Goal: Information Seeking & Learning: Learn about a topic

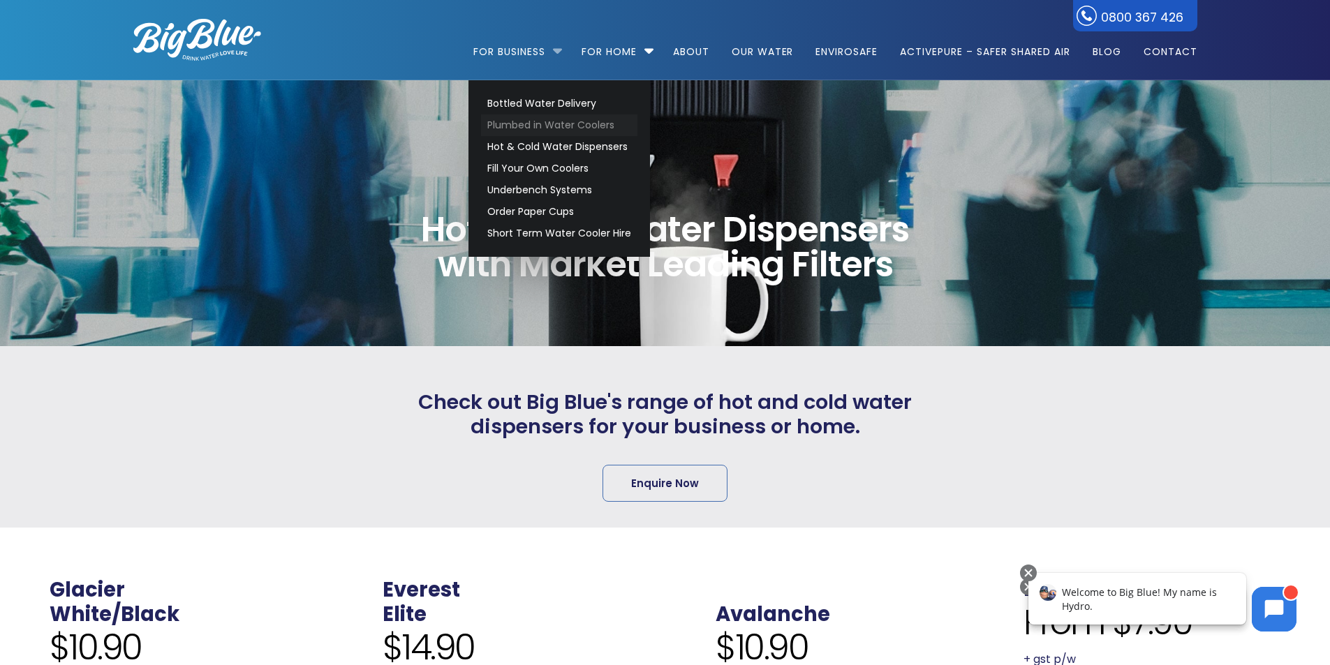
click at [543, 120] on link "Plumbed in Water Coolers" at bounding box center [559, 126] width 156 height 22
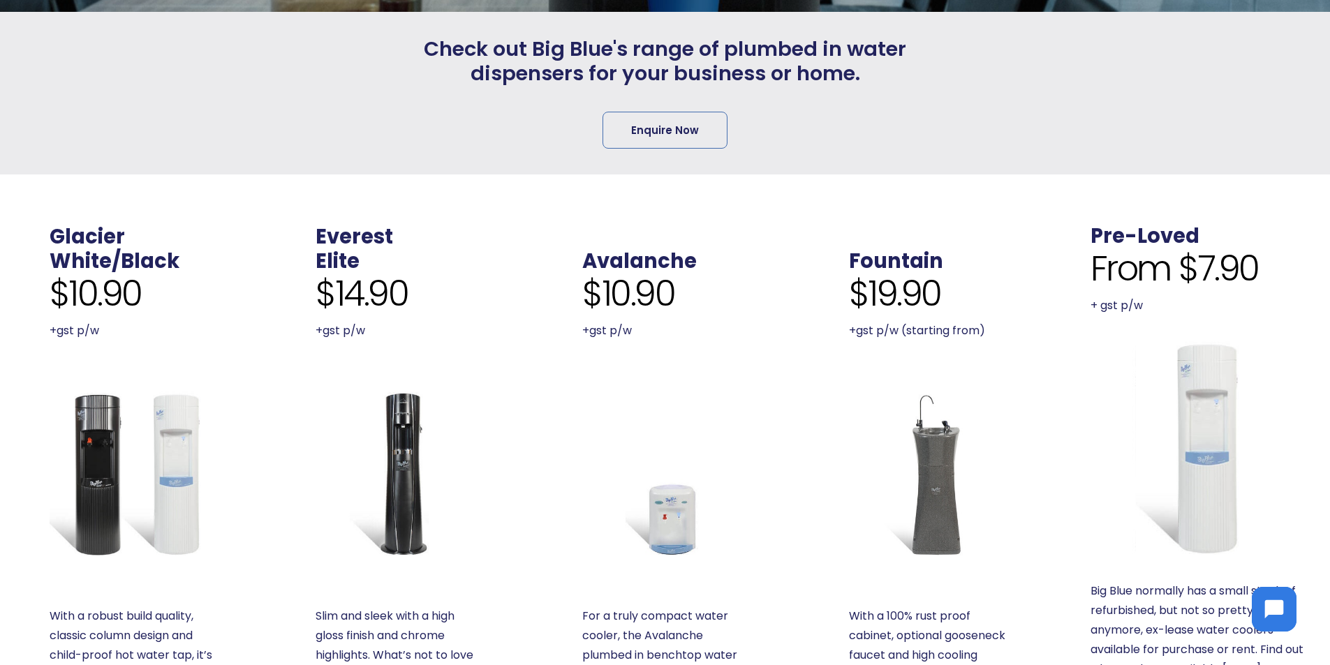
scroll to position [419, 0]
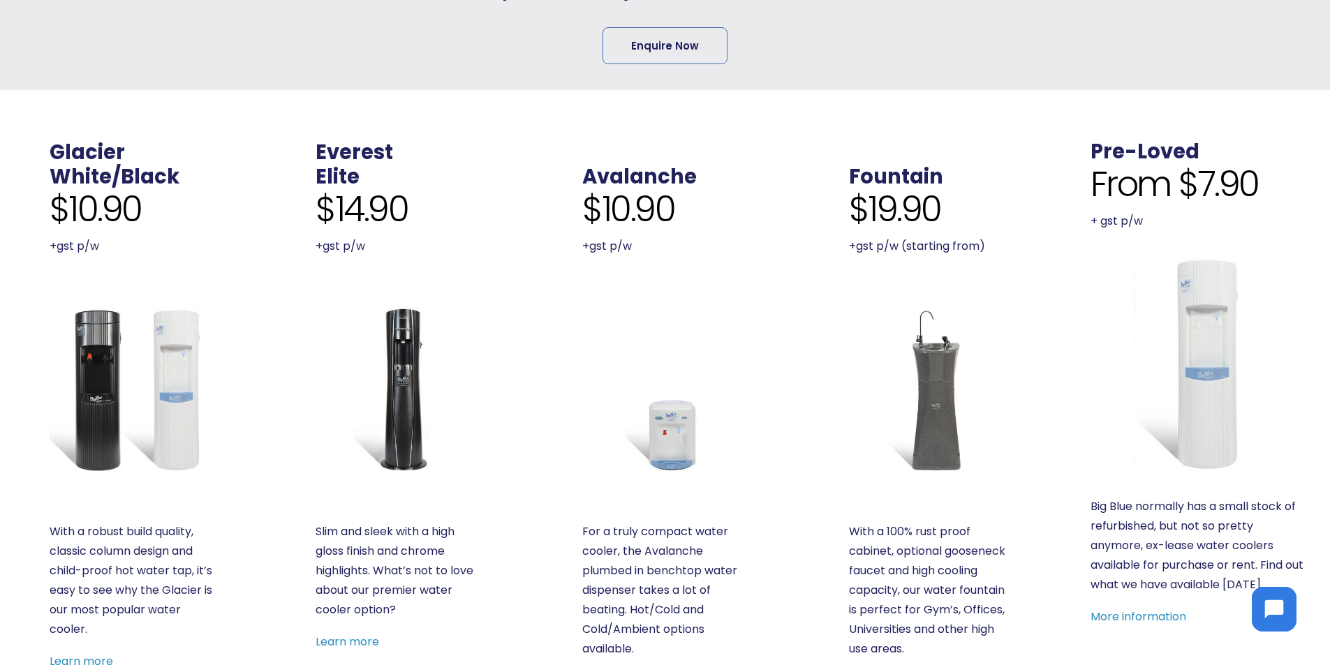
click at [125, 335] on img at bounding box center [132, 389] width 165 height 165
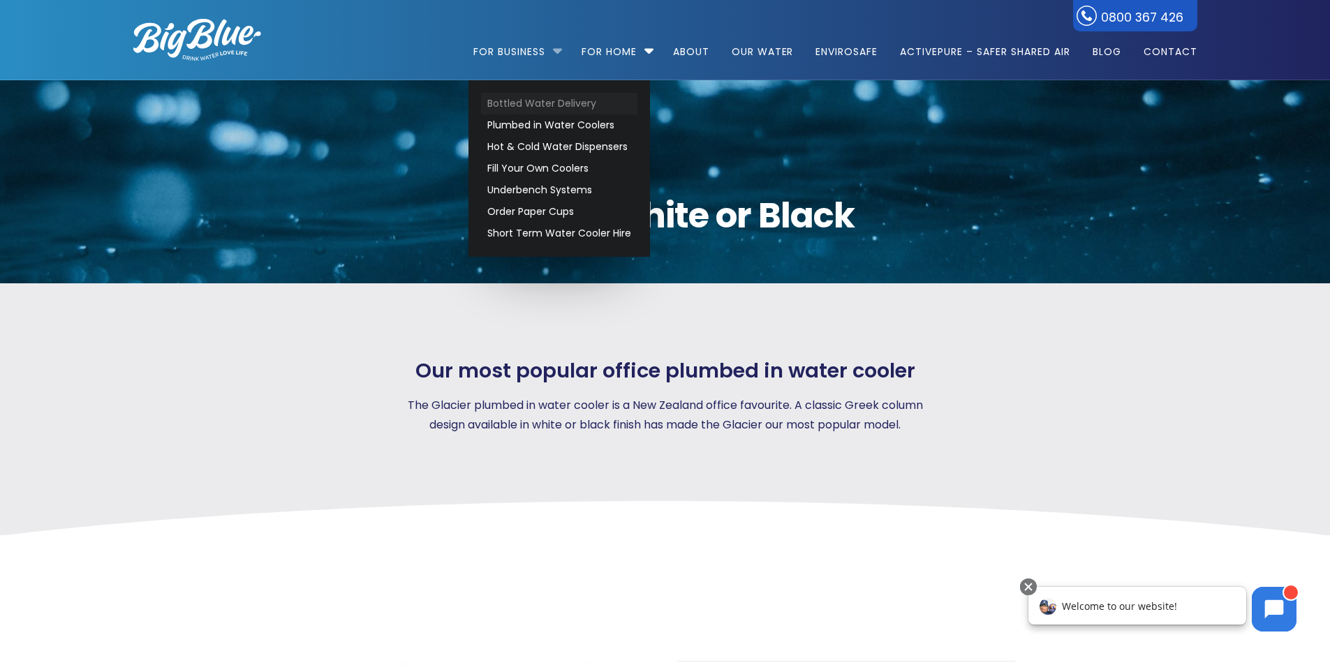
click at [542, 109] on link "Bottled Water Delivery" at bounding box center [559, 104] width 156 height 22
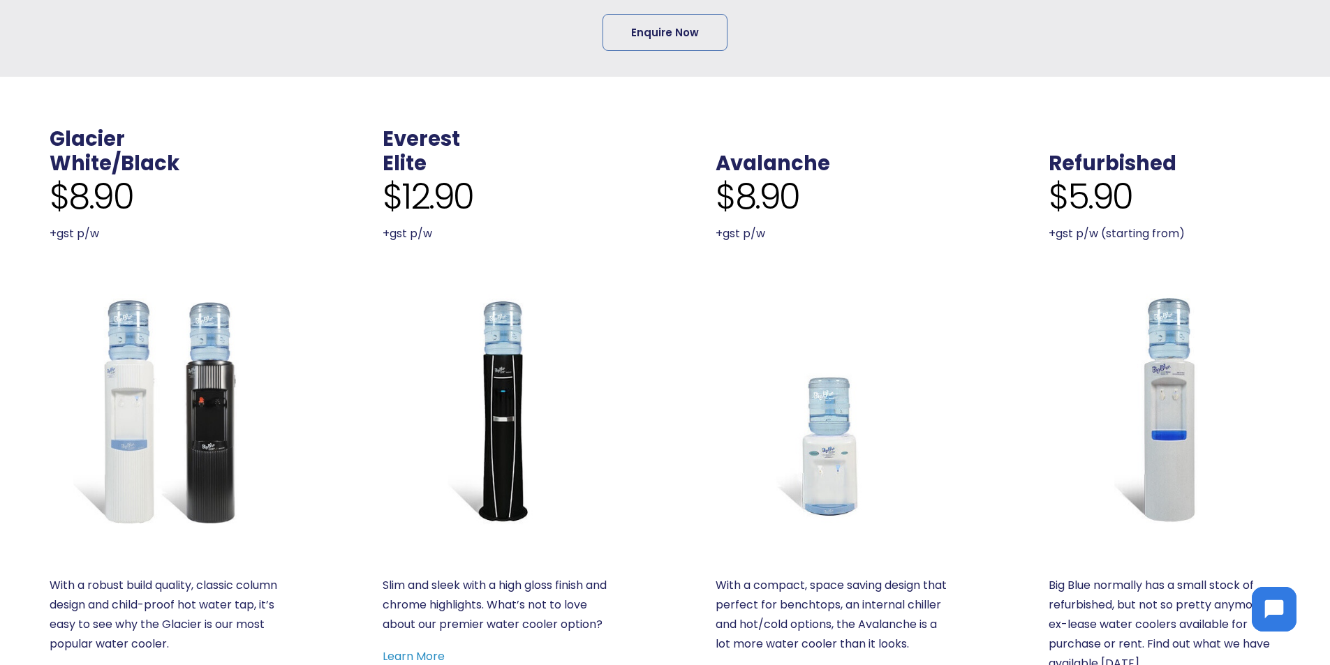
click at [189, 369] on img at bounding box center [166, 410] width 232 height 232
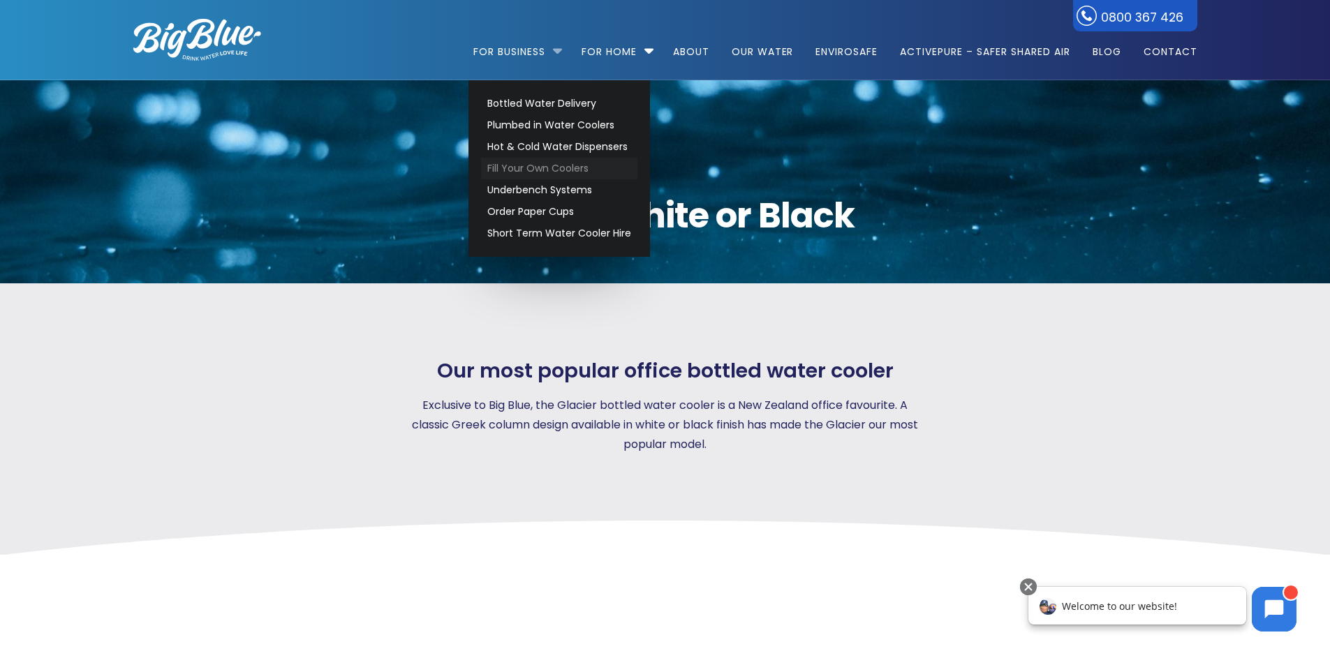
click at [530, 168] on link "Fill Your Own Coolers" at bounding box center [559, 169] width 156 height 22
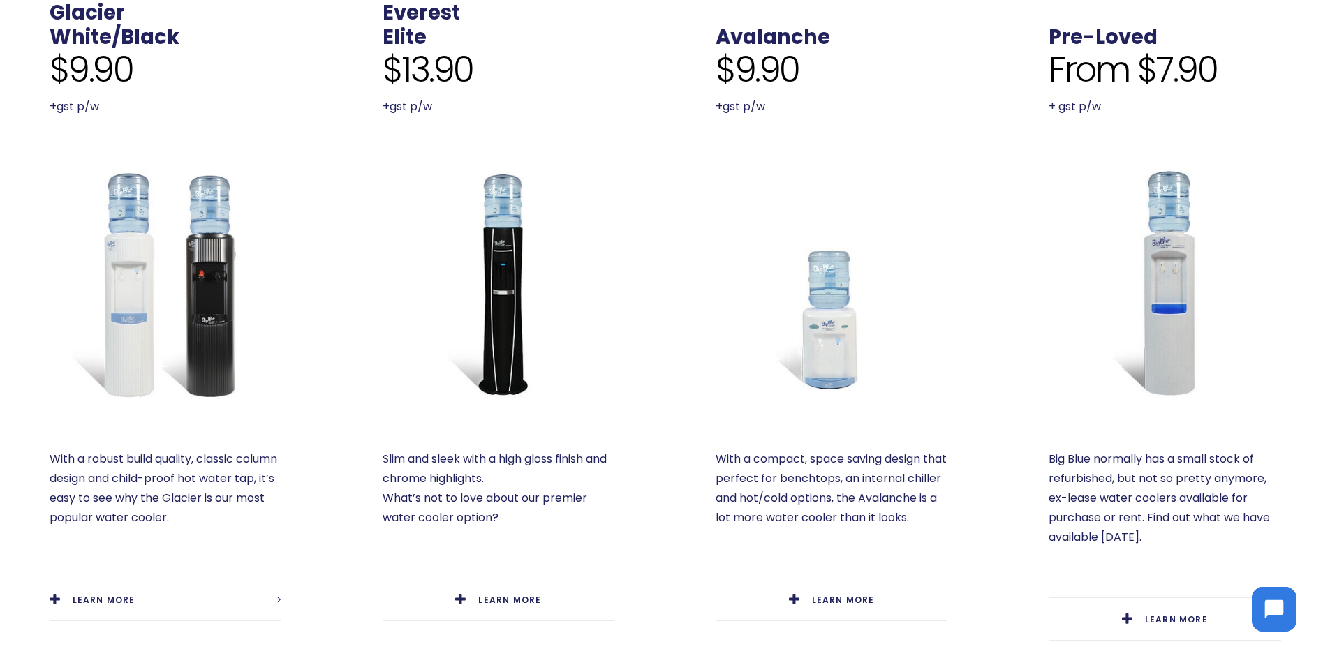
click at [121, 319] on img at bounding box center [166, 283] width 232 height 232
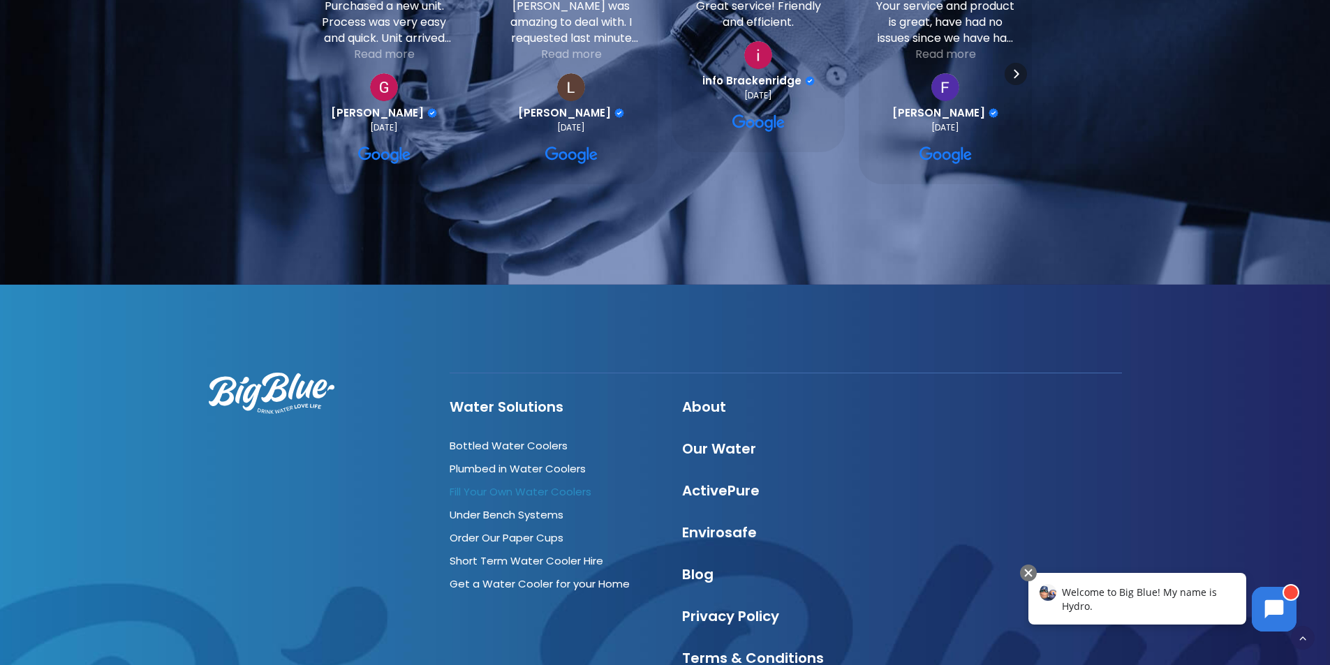
click at [510, 492] on link "Fill Your Own Water Coolers" at bounding box center [521, 492] width 142 height 15
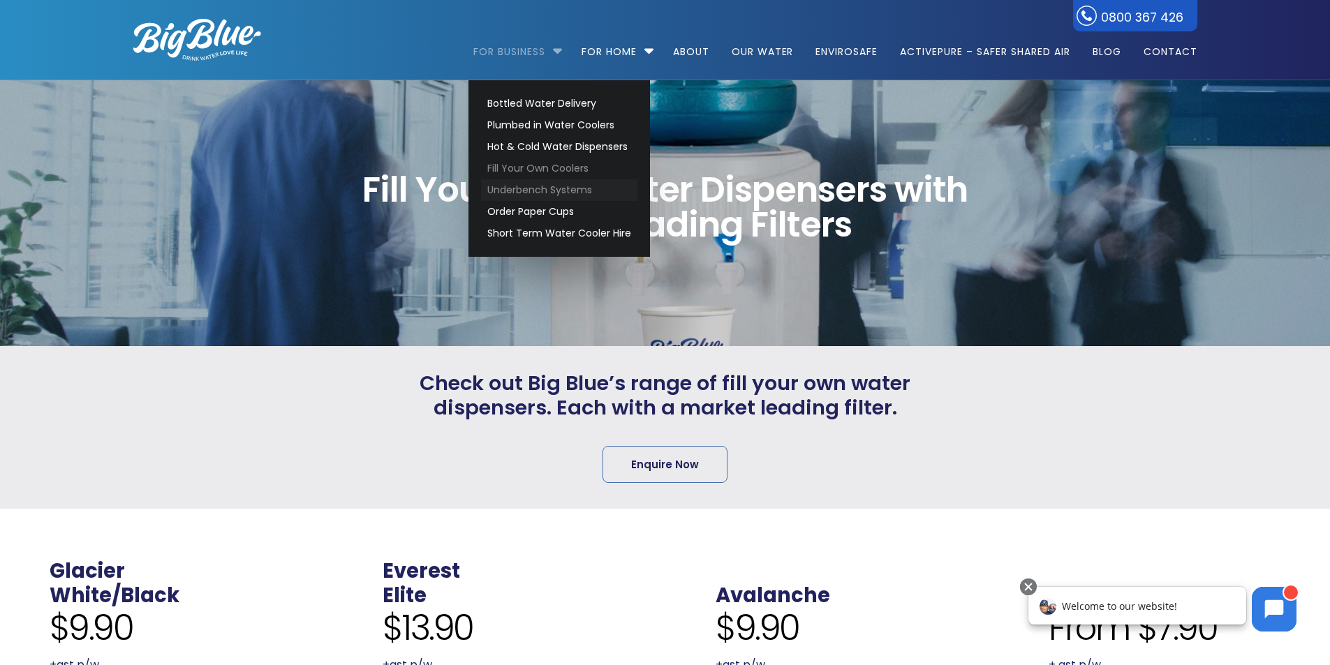
click at [536, 186] on link "Underbench Systems" at bounding box center [559, 190] width 156 height 22
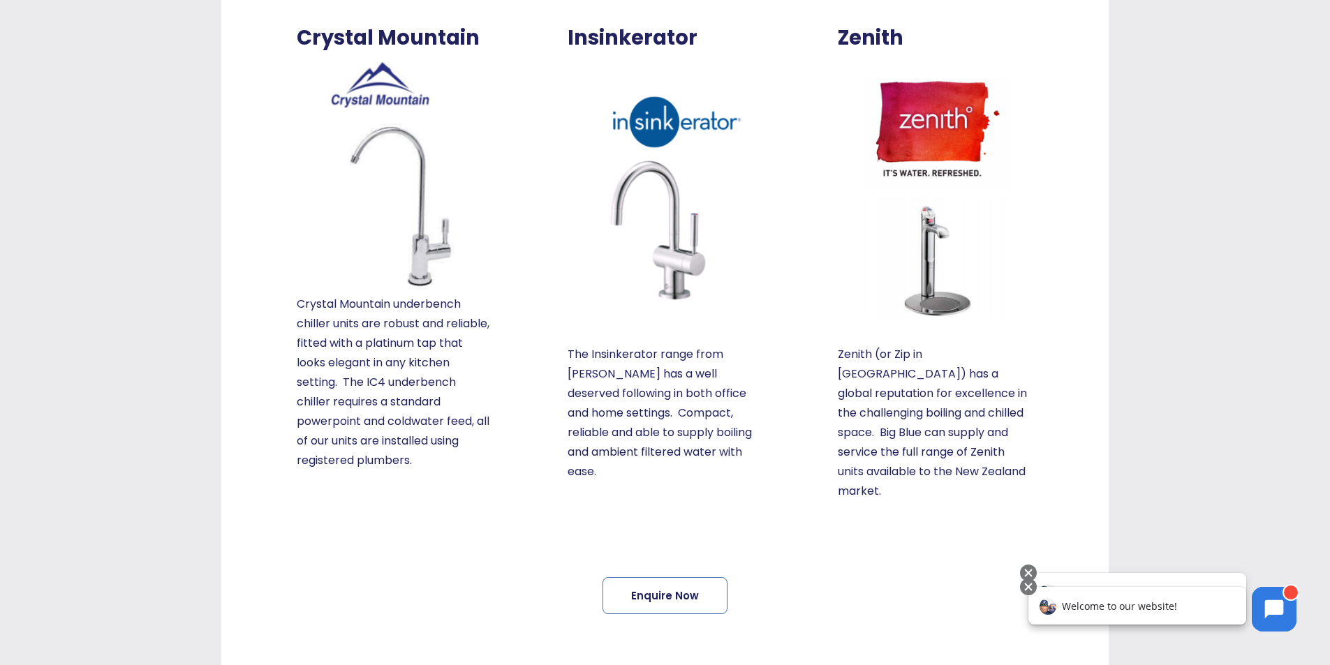
scroll to position [236, 0]
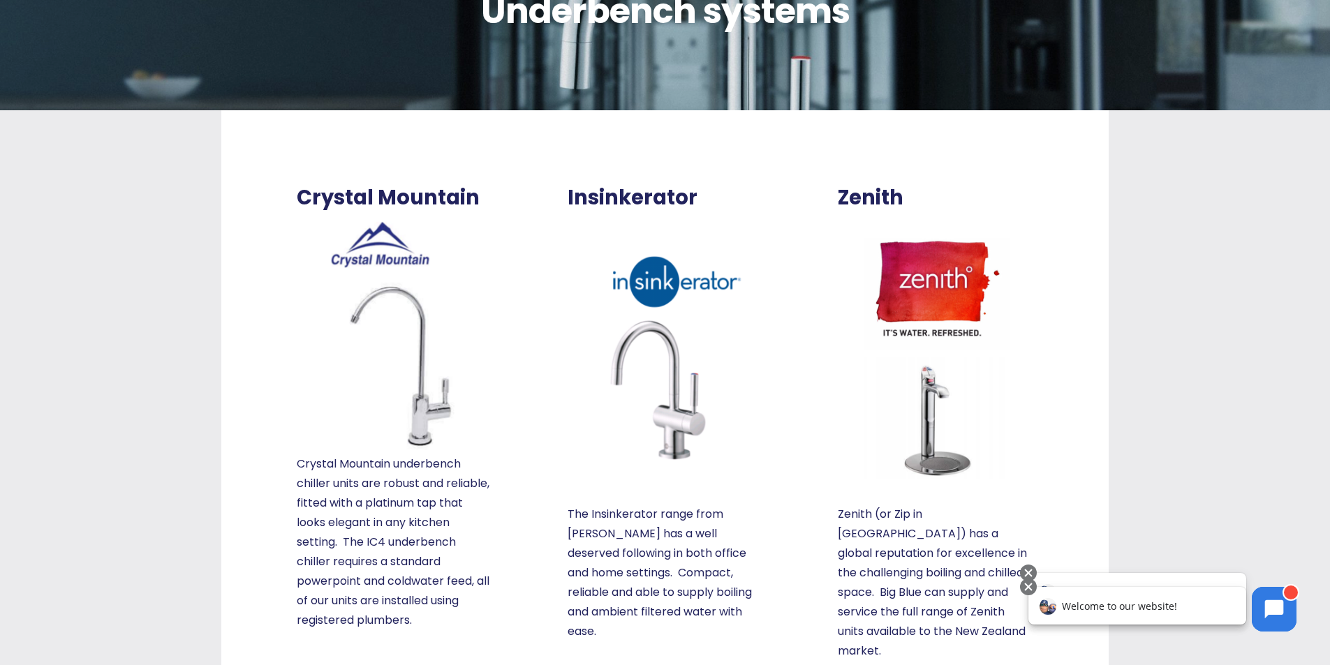
click at [922, 429] on img at bounding box center [936, 357] width 196 height 244
click at [945, 291] on img at bounding box center [936, 357] width 196 height 244
click at [920, 456] on img at bounding box center [936, 357] width 196 height 244
click at [935, 462] on img at bounding box center [936, 357] width 196 height 244
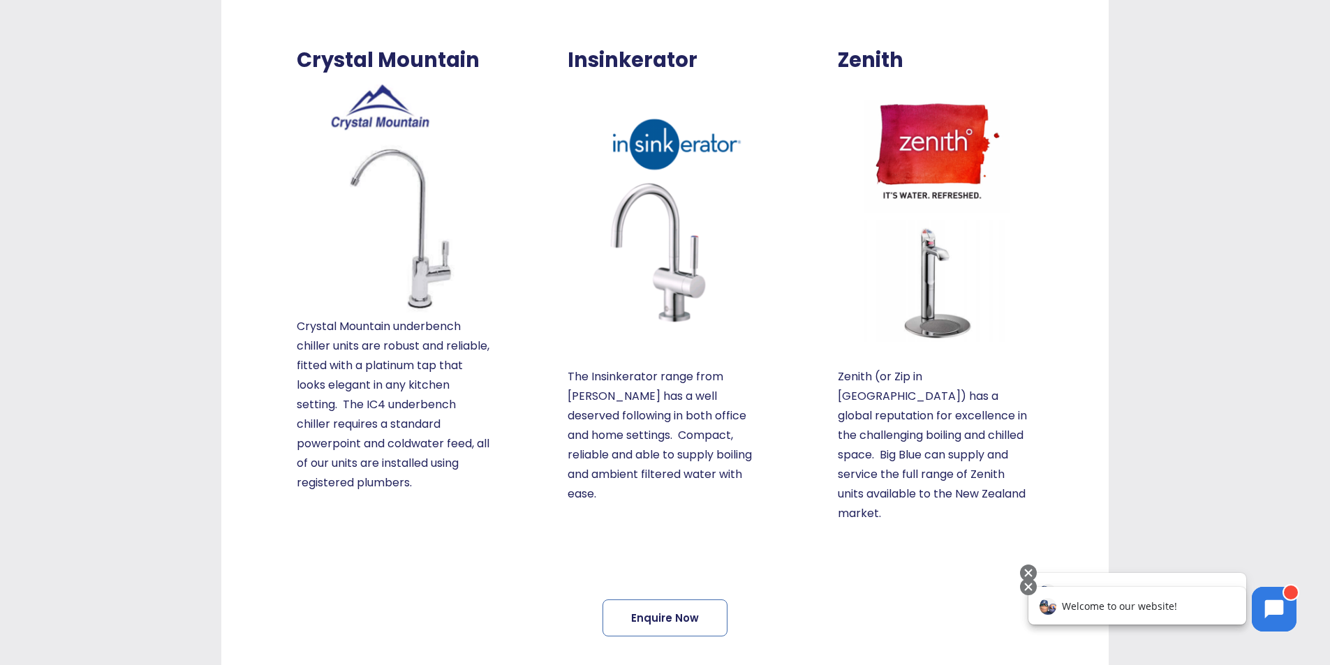
scroll to position [515, 0]
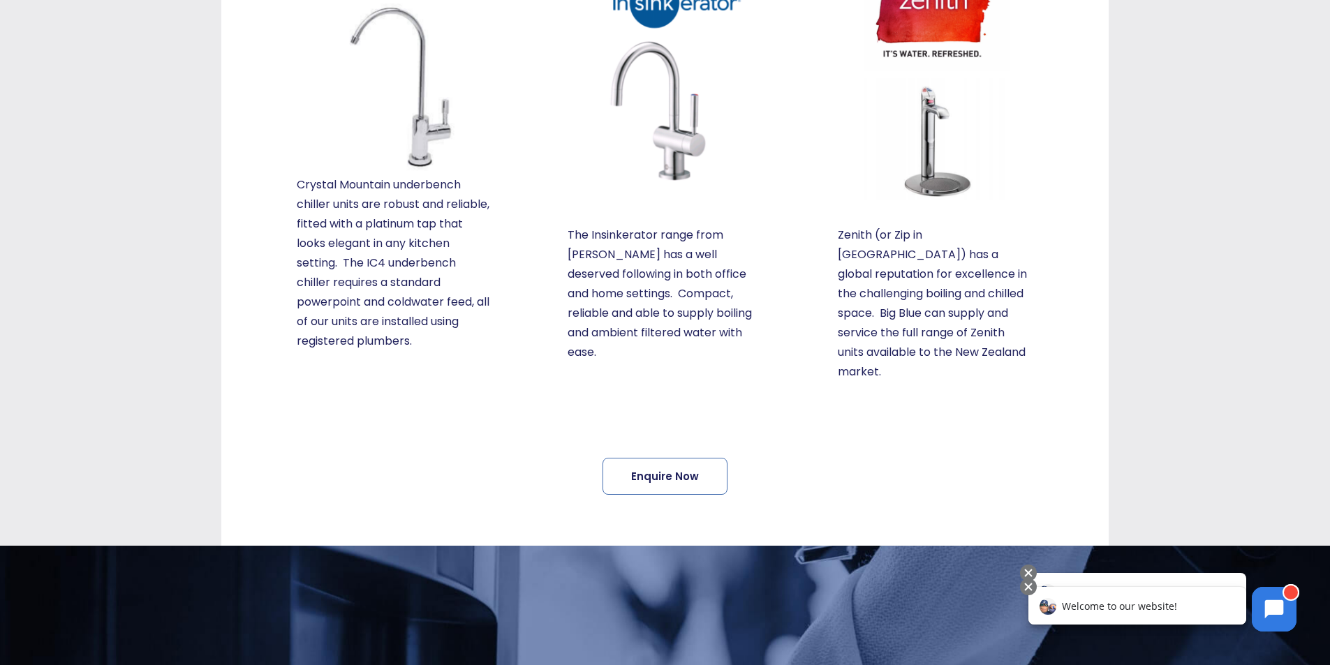
click at [930, 266] on p "Zenith (or Zip in [GEOGRAPHIC_DATA]) has a global reputation for excellence in …" at bounding box center [936, 304] width 196 height 156
drag, startPoint x: 929, startPoint y: 268, endPoint x: 927, endPoint y: 259, distance: 9.5
click at [927, 259] on p "Zenith (or Zip in [GEOGRAPHIC_DATA]) has a global reputation for excellence in …" at bounding box center [936, 304] width 196 height 156
click at [920, 234] on p "Zenith (or Zip in [GEOGRAPHIC_DATA]) has a global reputation for excellence in …" at bounding box center [936, 304] width 196 height 156
click at [920, 182] on img at bounding box center [936, 78] width 196 height 244
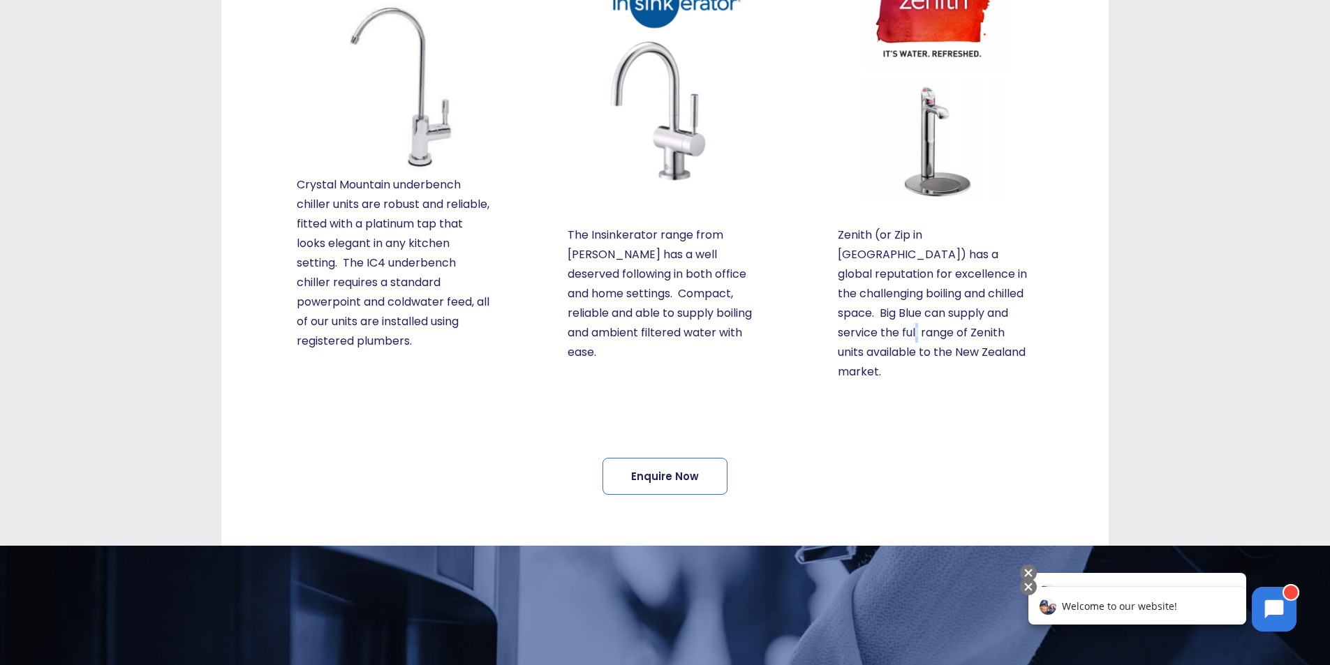
drag, startPoint x: 960, startPoint y: 320, endPoint x: 957, endPoint y: 376, distance: 55.9
click at [958, 325] on p "Zenith (or Zip in [GEOGRAPHIC_DATA]) has a global reputation for excellence in …" at bounding box center [936, 304] width 196 height 156
click at [957, 375] on div "Zenith Zenith (or Zip in [GEOGRAPHIC_DATA]) has a global reputation for excelle…" at bounding box center [936, 144] width 246 height 526
click at [959, 383] on div "Zenith Zenith (or Zip in [GEOGRAPHIC_DATA]) has a global reputation for excelle…" at bounding box center [936, 144] width 246 height 526
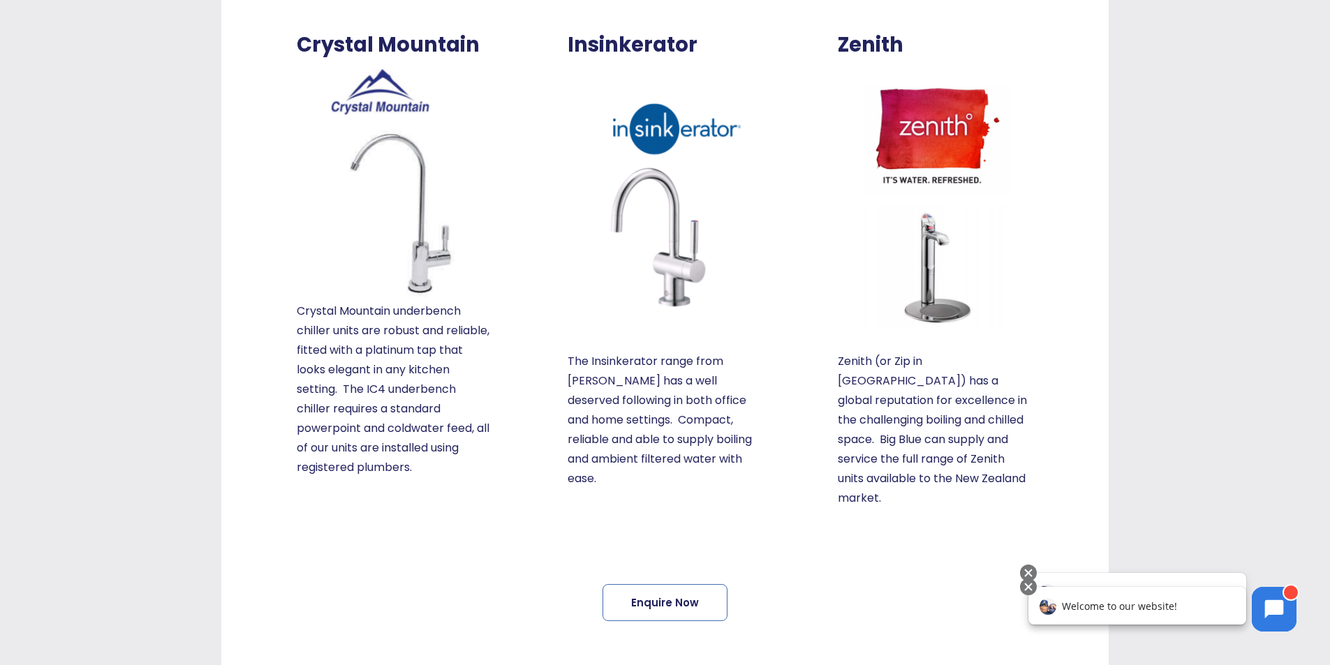
scroll to position [376, 0]
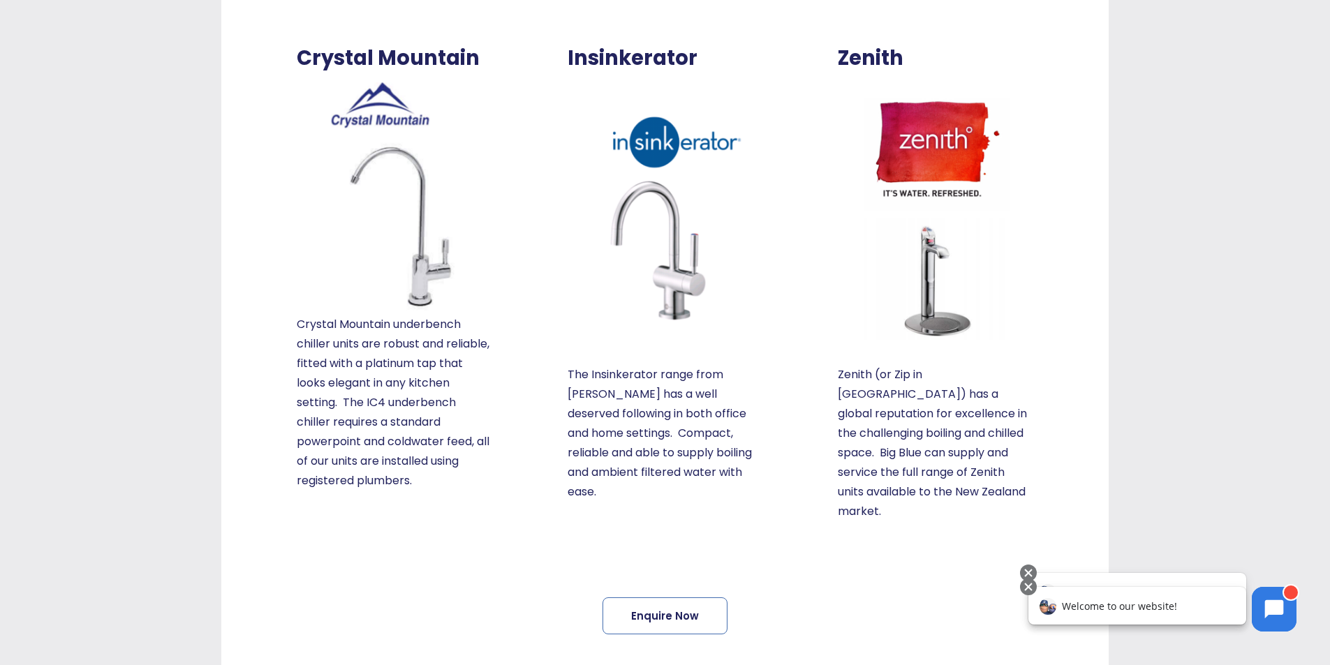
click at [936, 207] on img at bounding box center [936, 218] width 196 height 244
click at [934, 152] on img at bounding box center [936, 218] width 196 height 244
click at [916, 404] on p "Zenith (or Zip in [GEOGRAPHIC_DATA]) has a global reputation for excellence in …" at bounding box center [936, 443] width 196 height 156
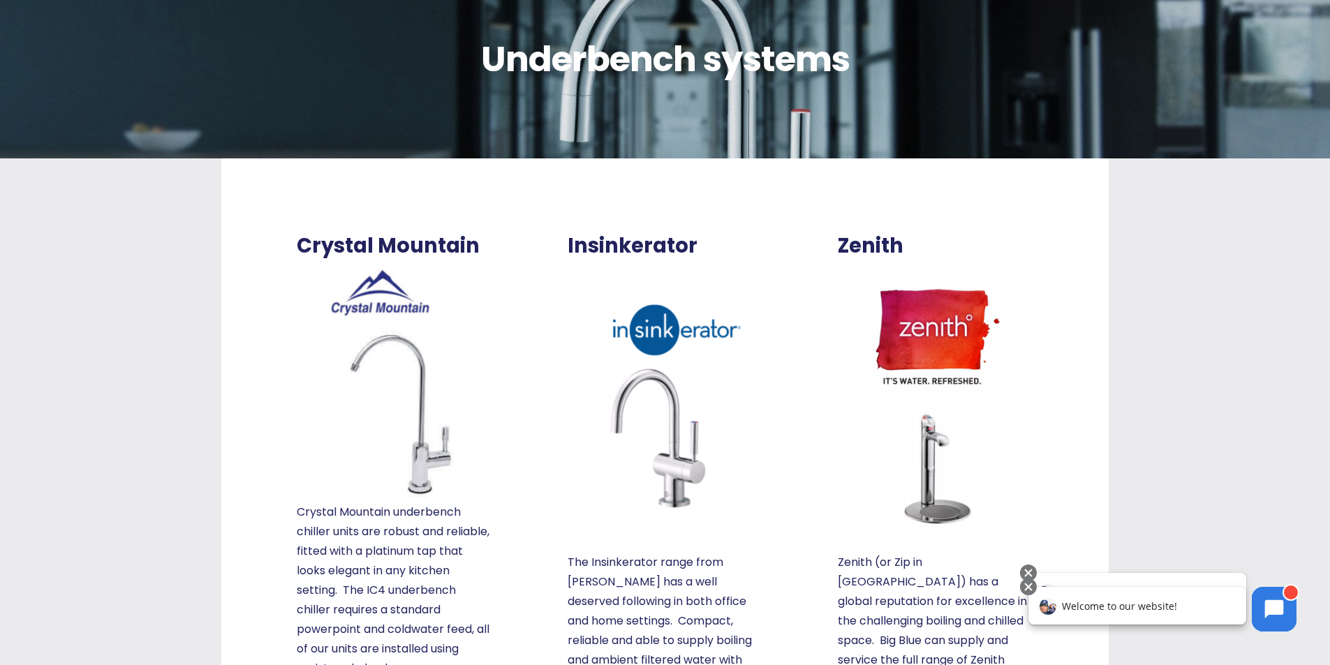
scroll to position [0, 0]
